Goal: Information Seeking & Learning: Compare options

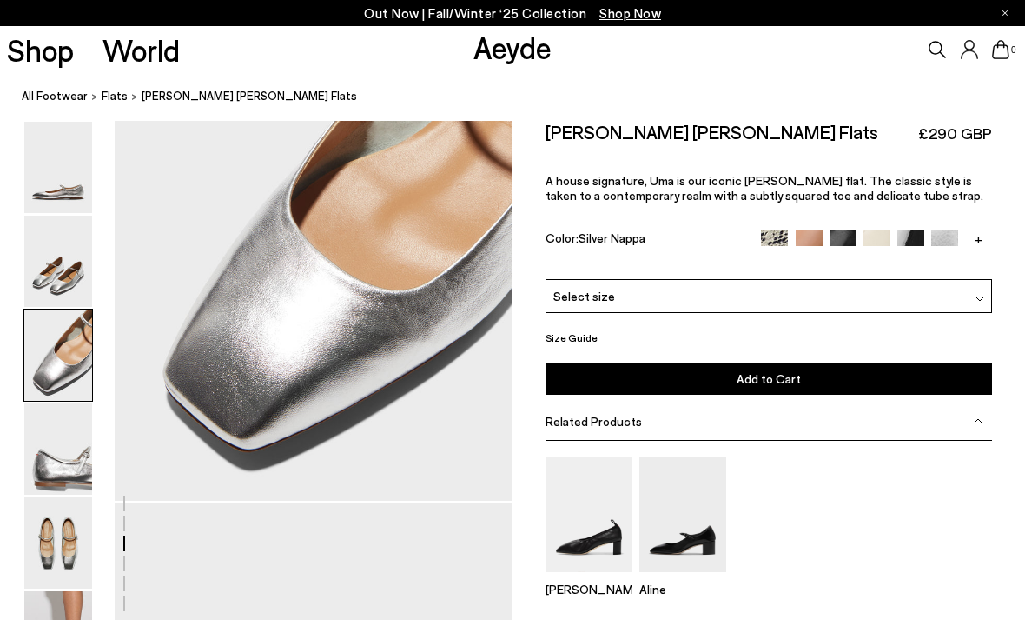
scroll to position [1217, 0]
